Goal: Information Seeking & Learning: Learn about a topic

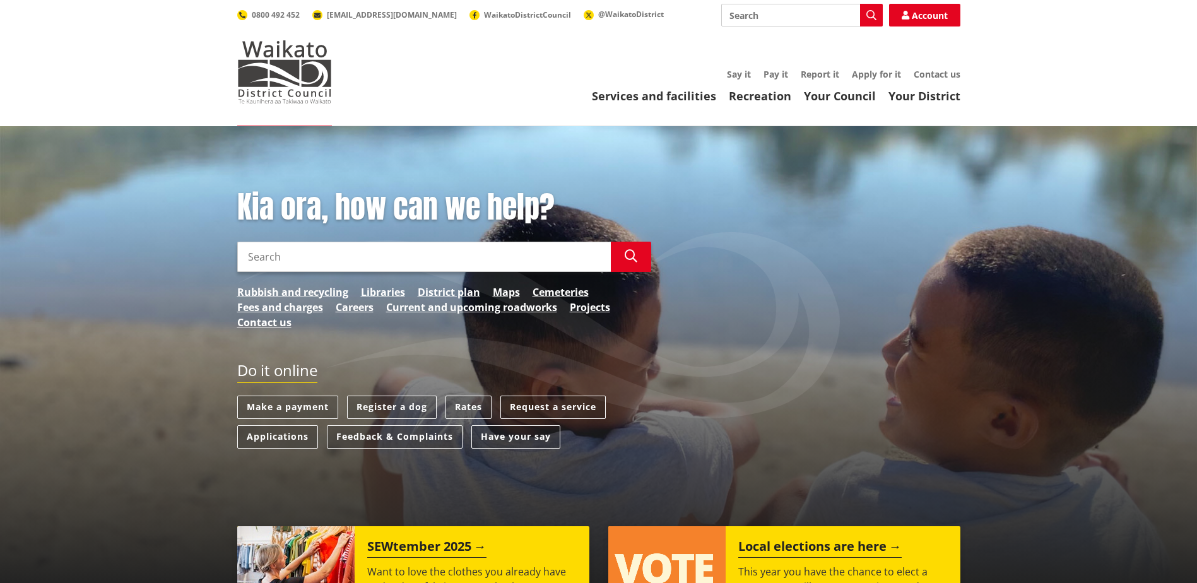
click at [252, 248] on input "Search" at bounding box center [423, 257] width 373 height 30
type input "elections 2025"
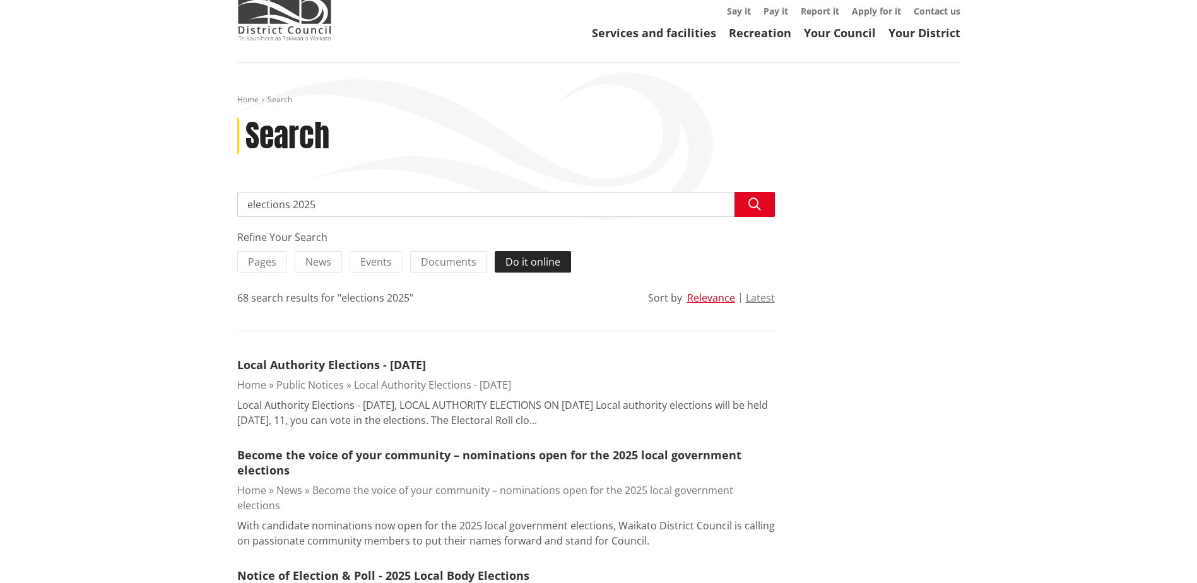
scroll to position [189, 0]
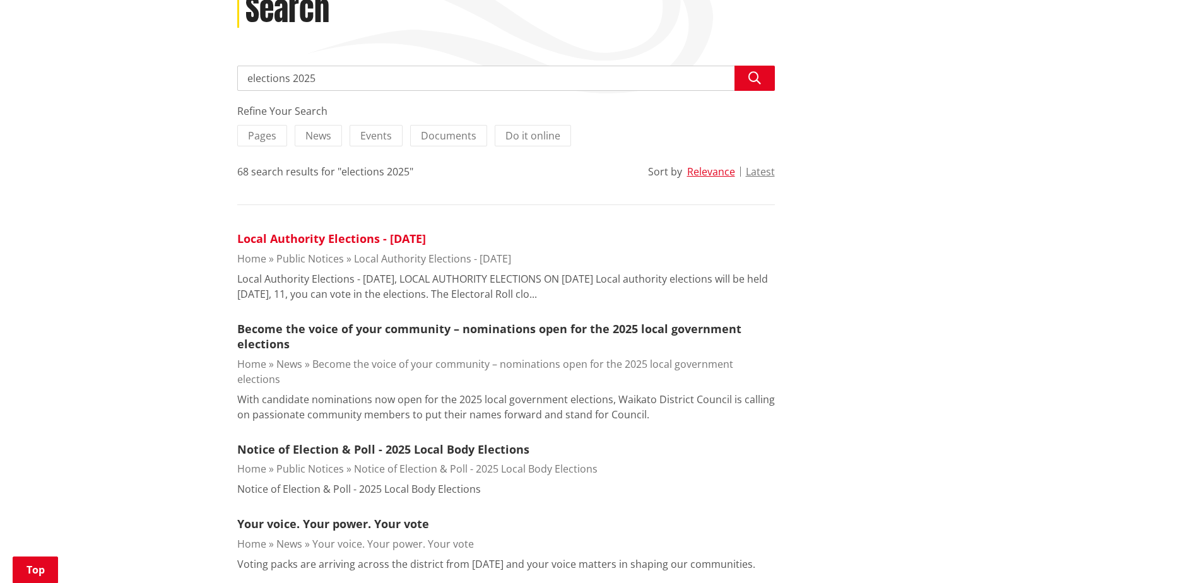
click at [377, 241] on link "Local Authority Elections - [DATE]" at bounding box center [331, 238] width 189 height 15
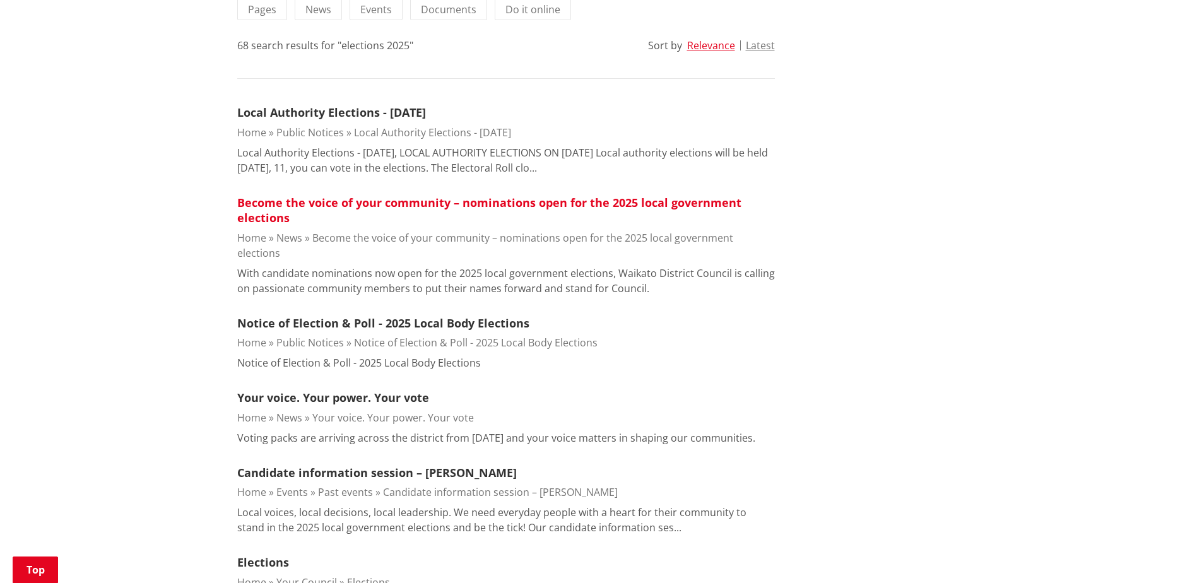
scroll to position [126, 0]
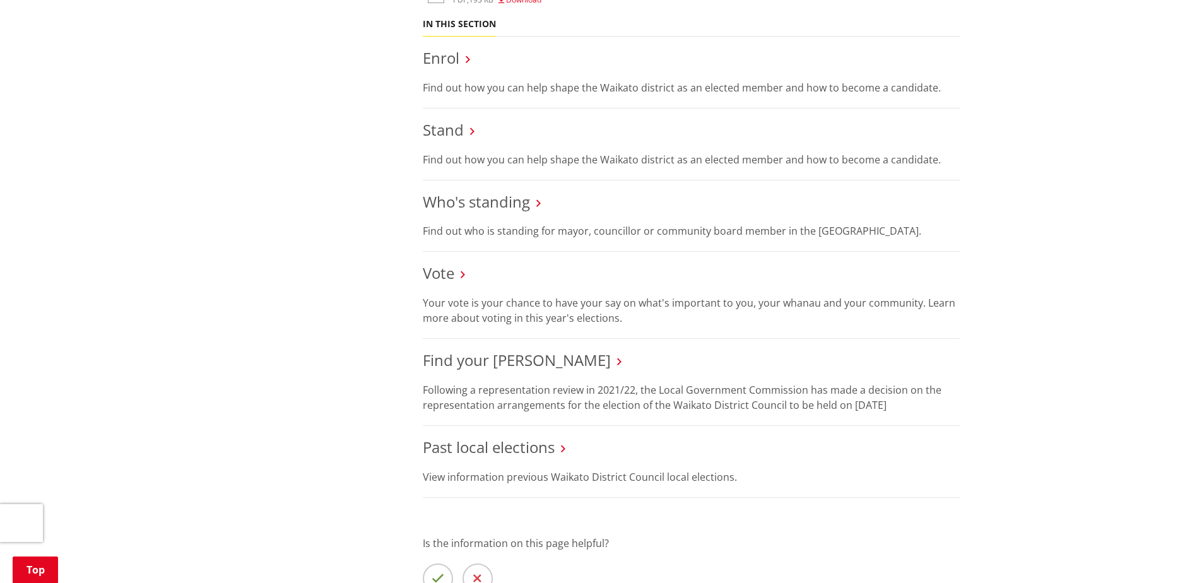
scroll to position [1325, 0]
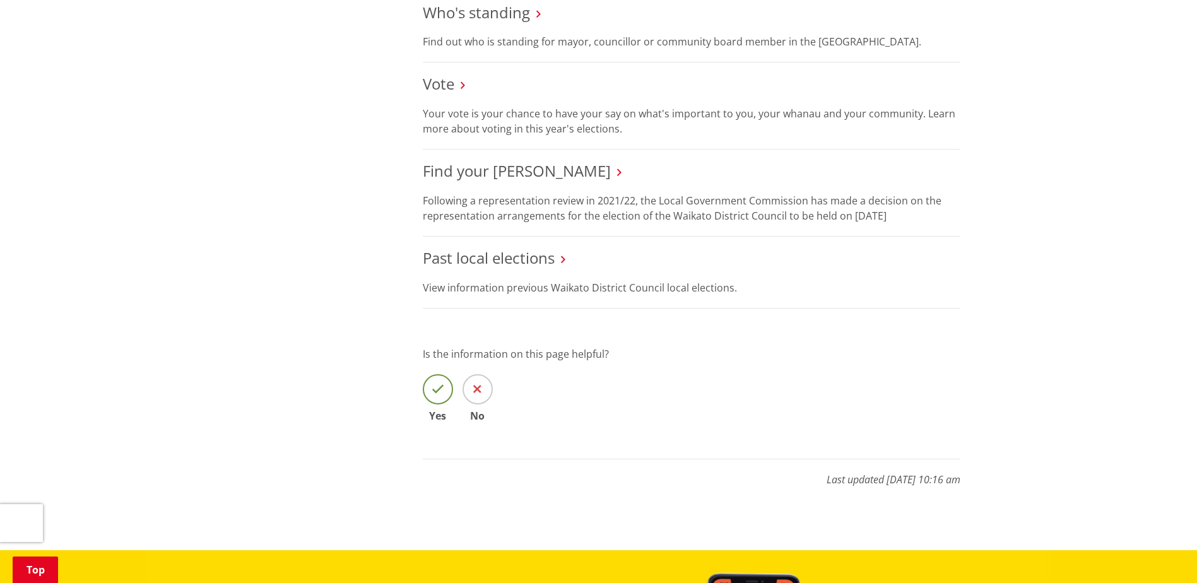
click at [449, 389] on span at bounding box center [438, 389] width 30 height 30
click at [0, 0] on input "Yes" at bounding box center [0, 0] width 0 height 0
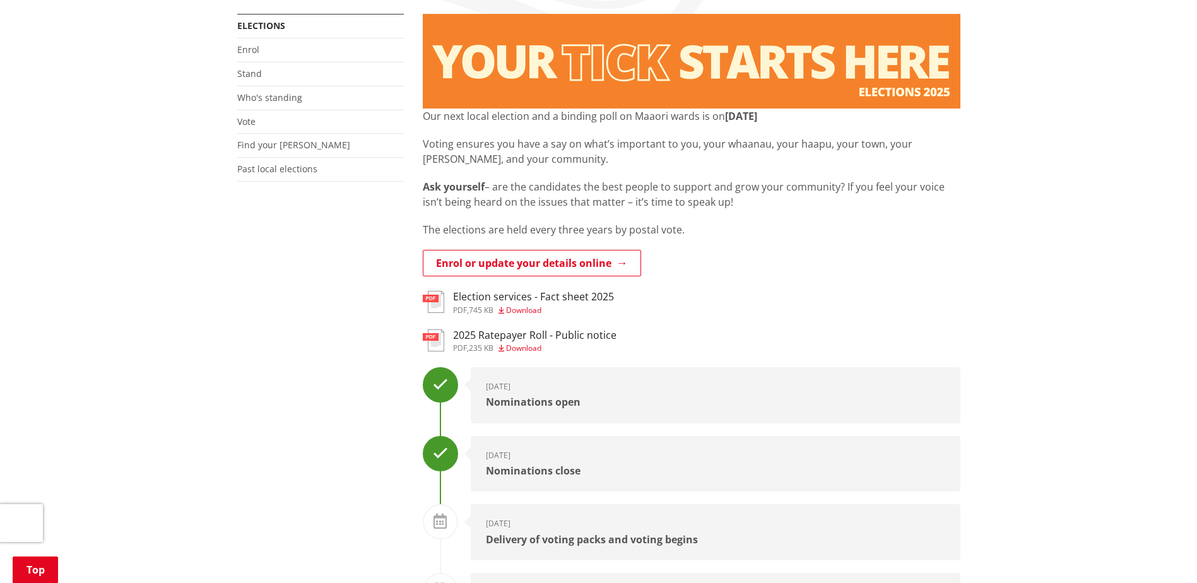
scroll to position [126, 0]
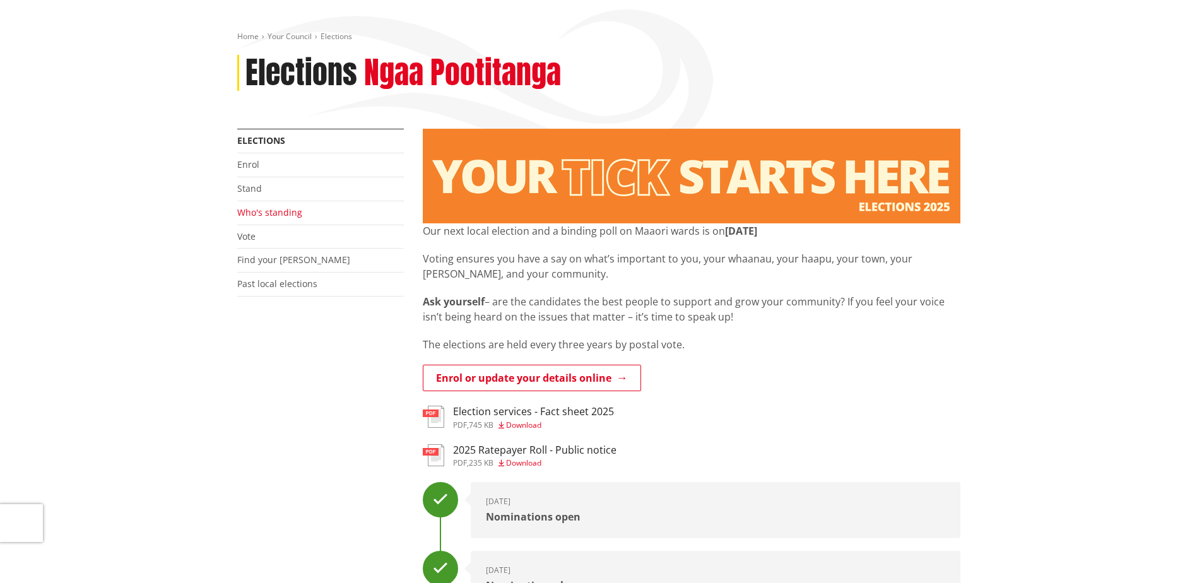
click at [297, 213] on link "Who's standing" at bounding box center [269, 212] width 65 height 12
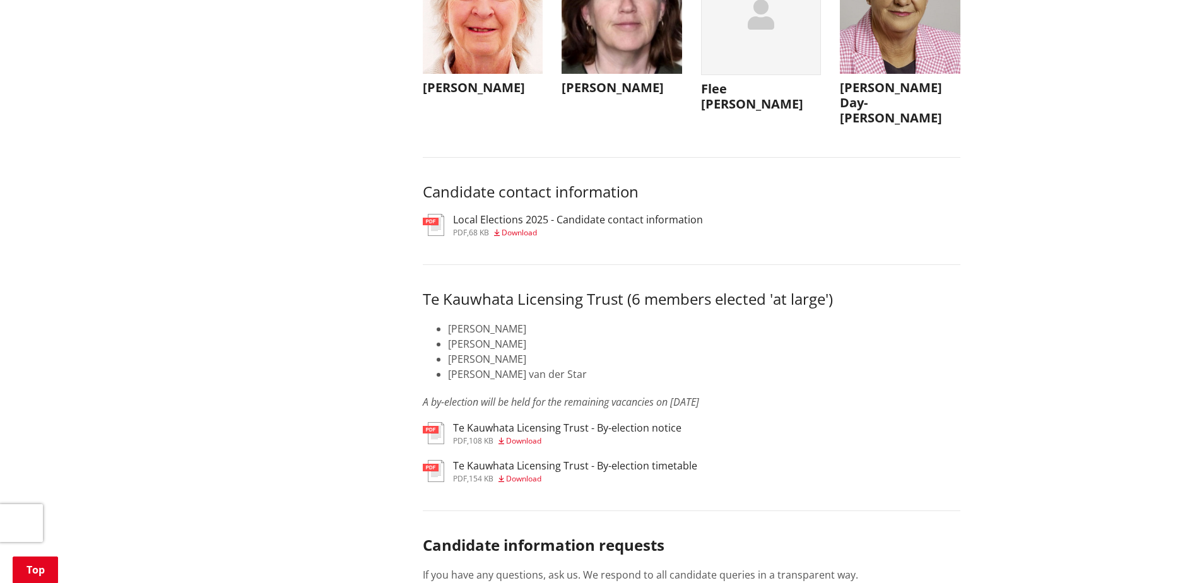
scroll to position [5993, 0]
